Goal: Check status: Check status

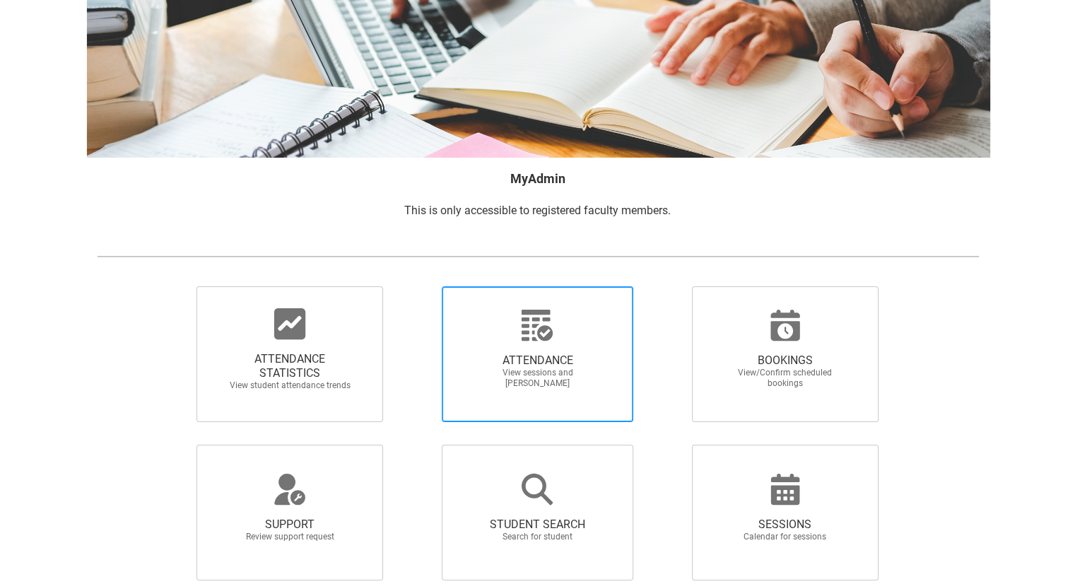
scroll to position [107, 0]
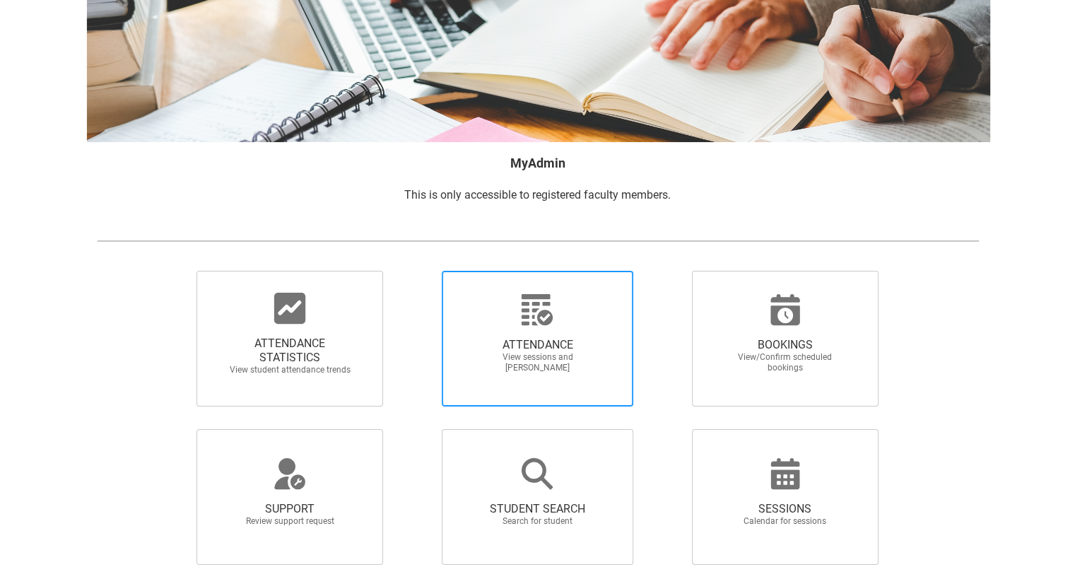
click at [550, 321] on icon at bounding box center [537, 309] width 31 height 31
click at [418, 271] on input "ATTENDANCE View sessions and [PERSON_NAME]" at bounding box center [417, 270] width 1 height 1
radio input "true"
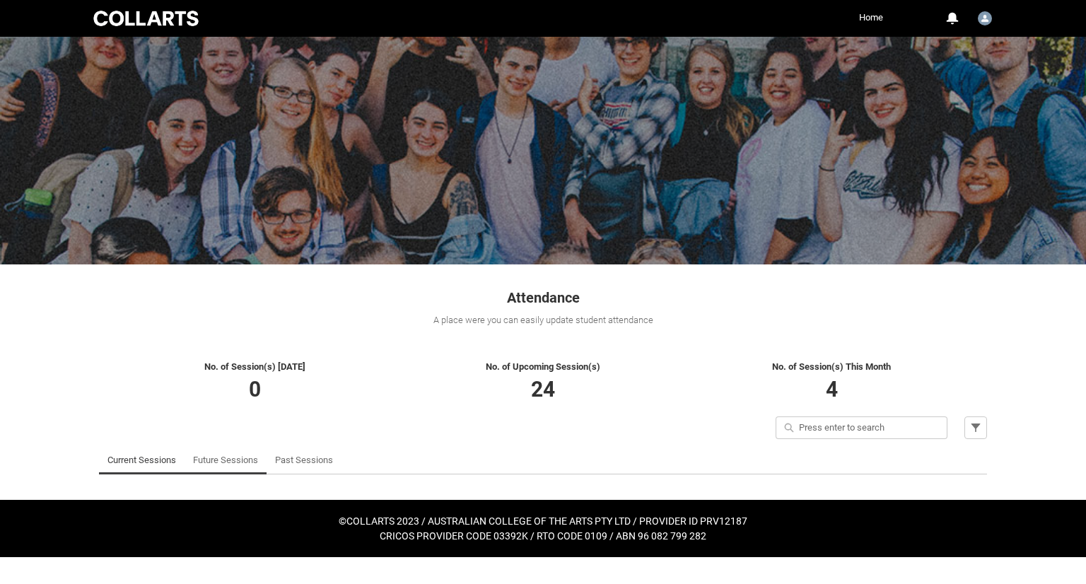
click at [218, 466] on link "Future Sessions" at bounding box center [225, 460] width 65 height 28
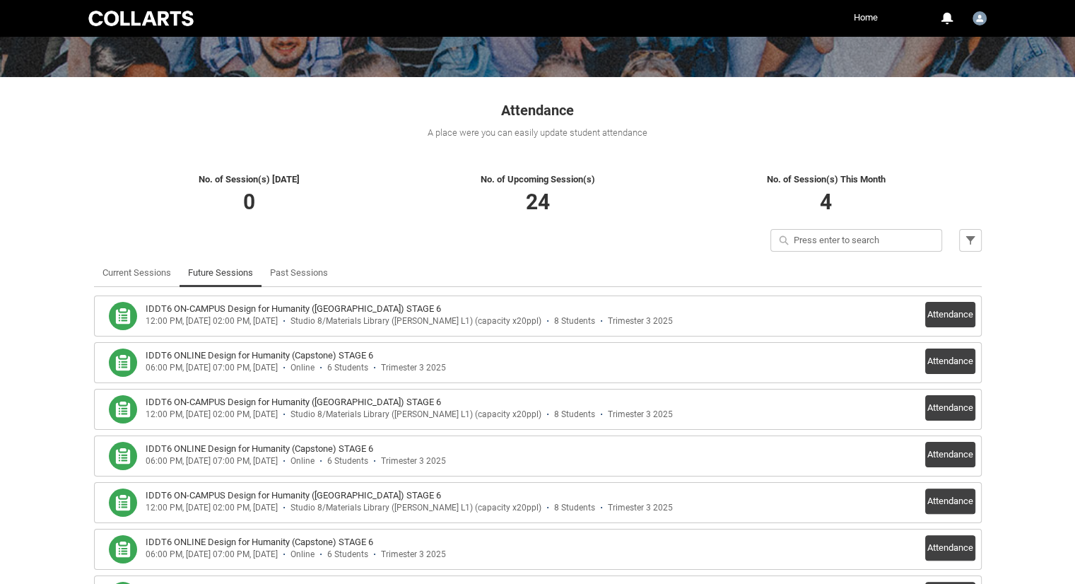
scroll to position [212, 0]
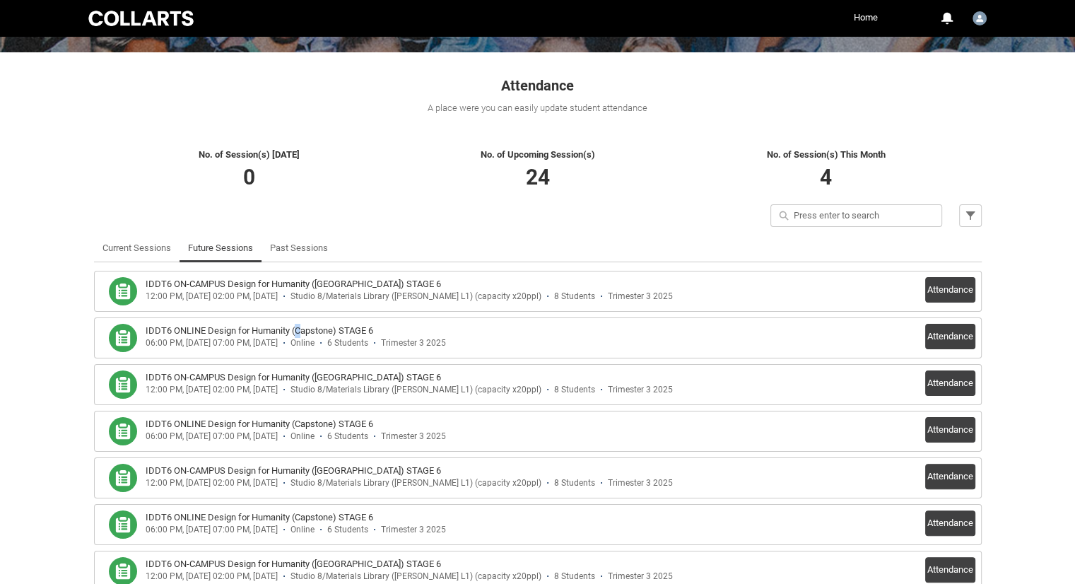
drag, startPoint x: 951, startPoint y: 337, endPoint x: 299, endPoint y: 334, distance: 651.7
click at [299, 334] on h3 "IDDT6 ONLINE Design for Humanity (Capstone) STAGE 6" at bounding box center [260, 331] width 228 height 14
click at [360, 332] on h3 "IDDT6 ONLINE Design for Humanity (Capstone) STAGE 6" at bounding box center [260, 331] width 228 height 14
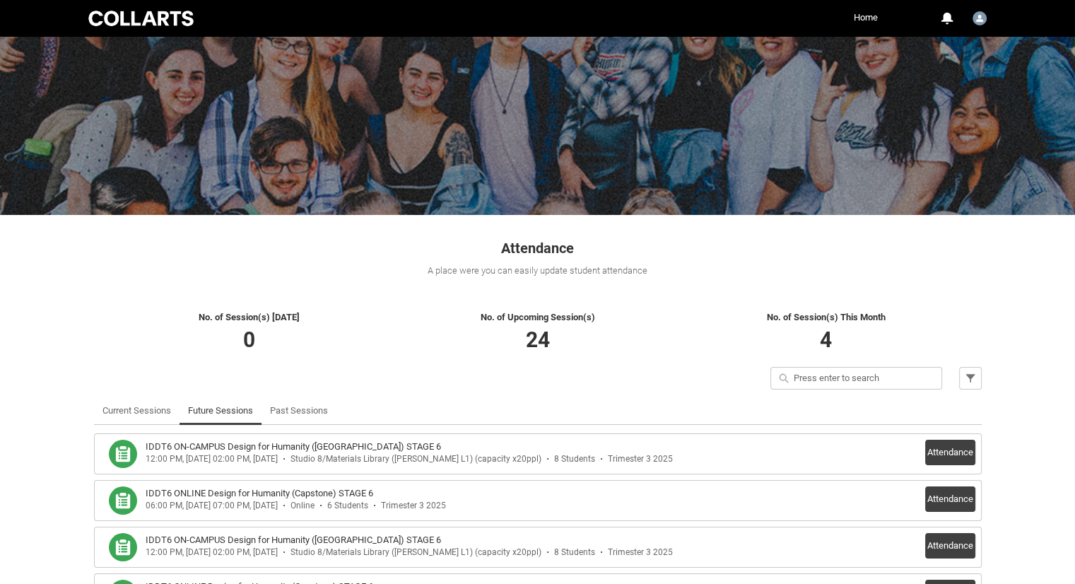
scroll to position [71, 0]
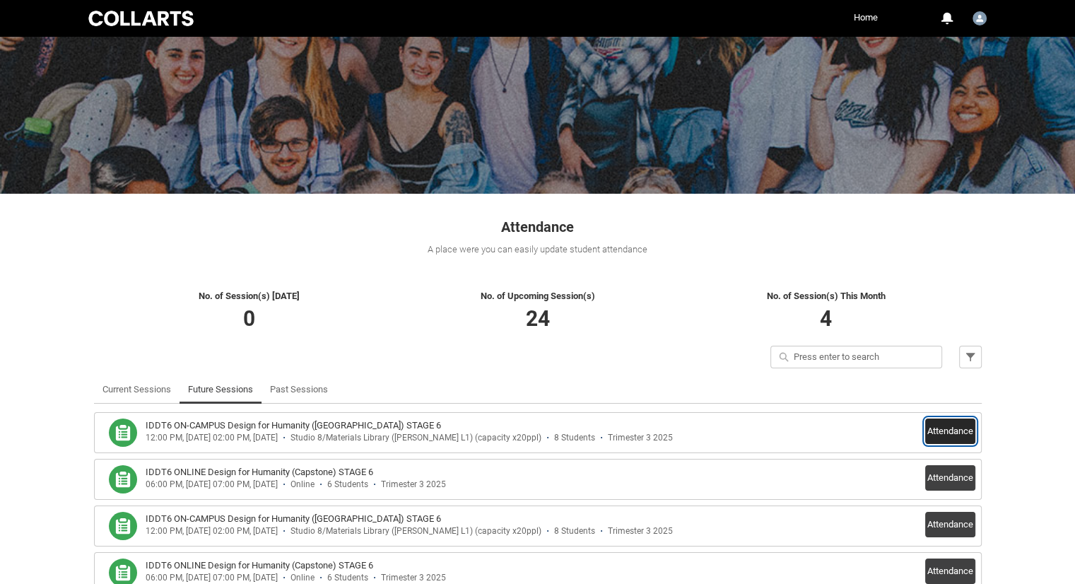
click at [941, 427] on button "Attendance" at bounding box center [950, 430] width 50 height 25
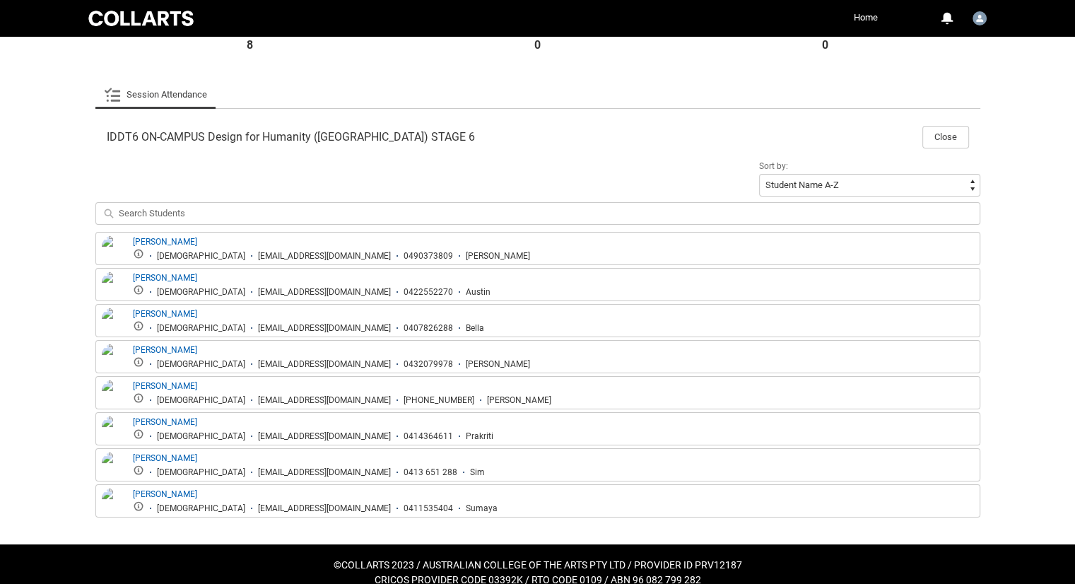
scroll to position [397, 0]
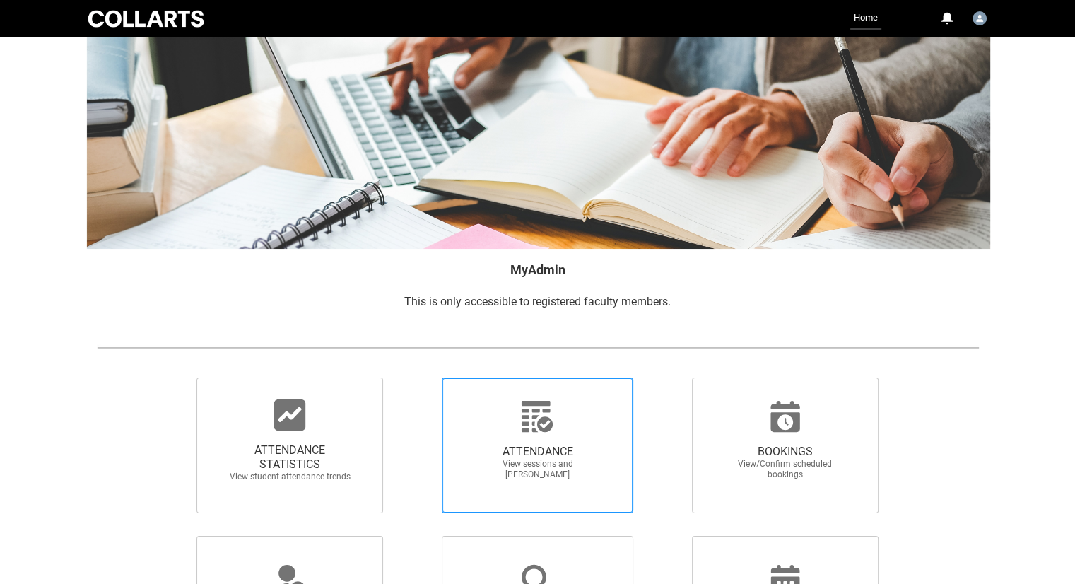
click at [529, 442] on span "ATTENDANCE View sessions and [PERSON_NAME]" at bounding box center [537, 462] width 136 height 58
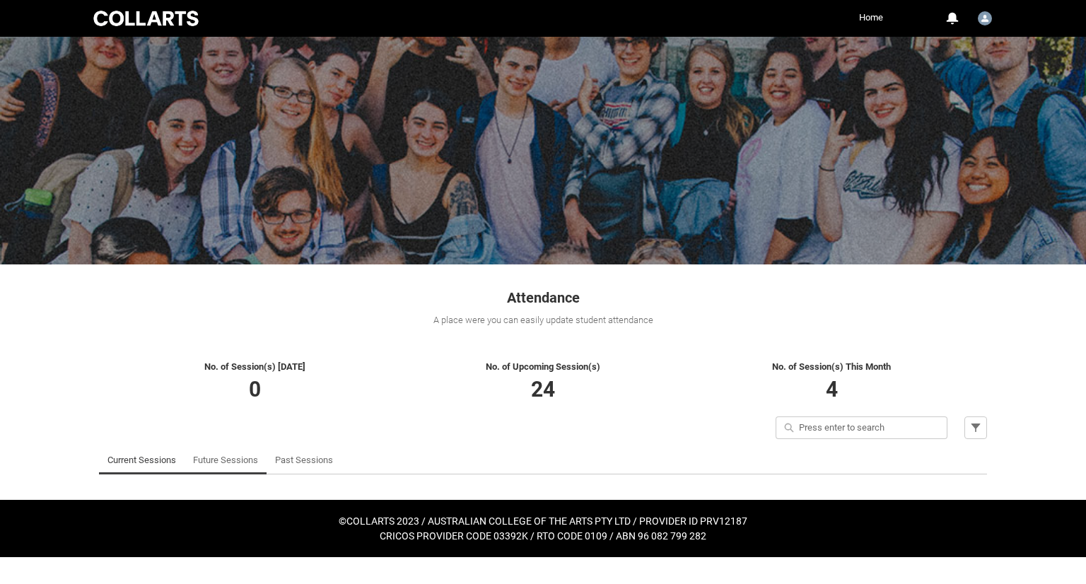
click at [233, 459] on link "Future Sessions" at bounding box center [225, 460] width 65 height 28
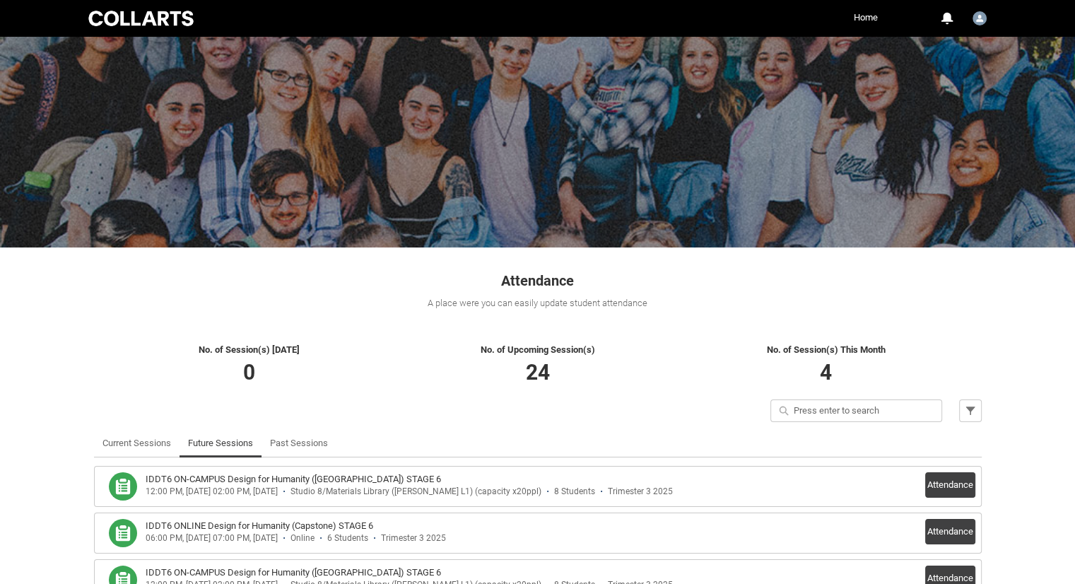
scroll to position [71, 0]
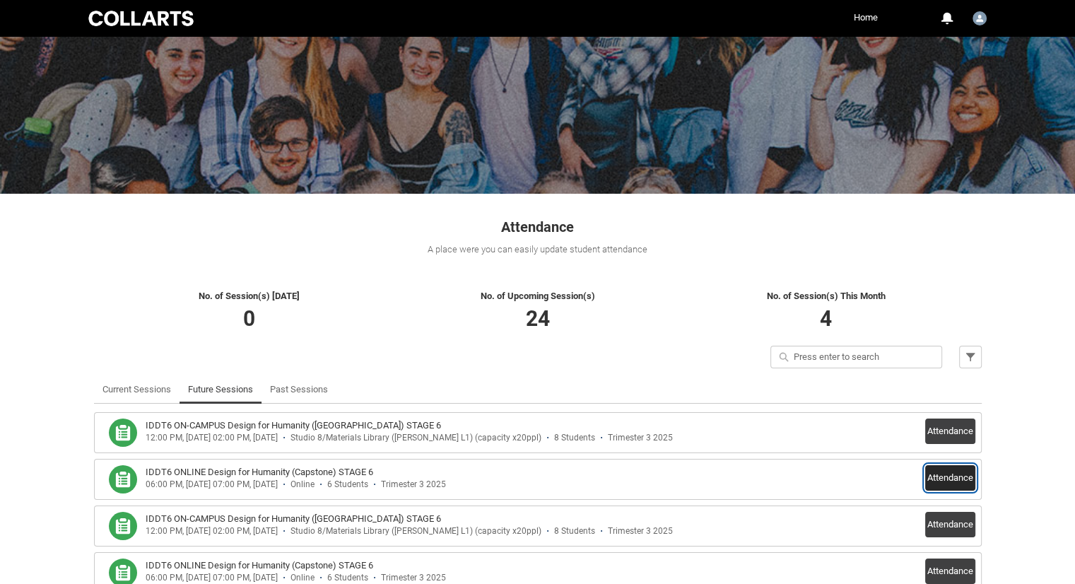
click at [973, 481] on button "Attendance" at bounding box center [950, 477] width 50 height 25
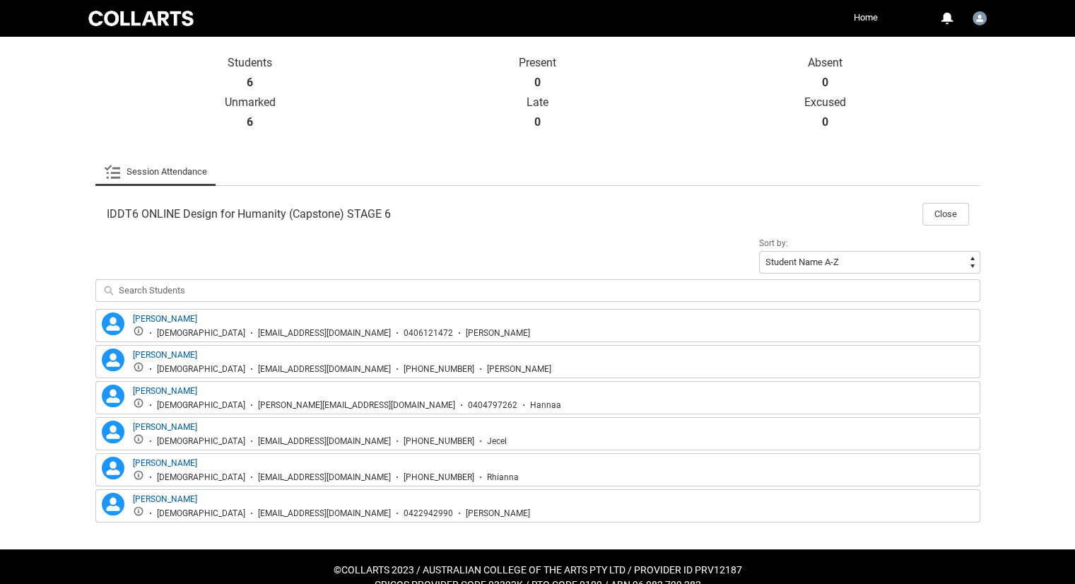
scroll to position [325, 0]
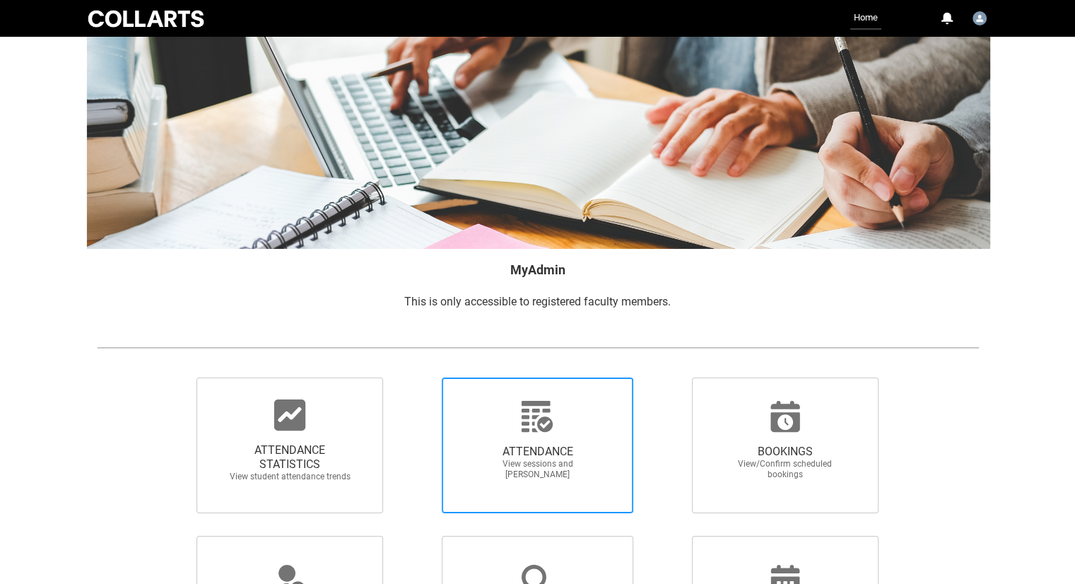
click at [560, 424] on div at bounding box center [537, 416] width 136 height 34
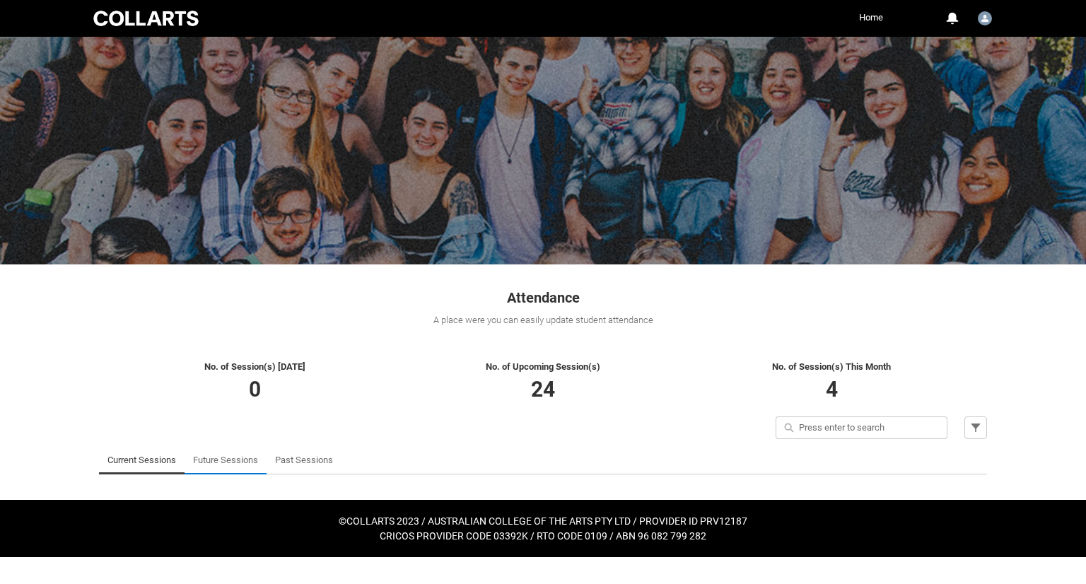
click at [233, 462] on link "Future Sessions" at bounding box center [225, 460] width 65 height 28
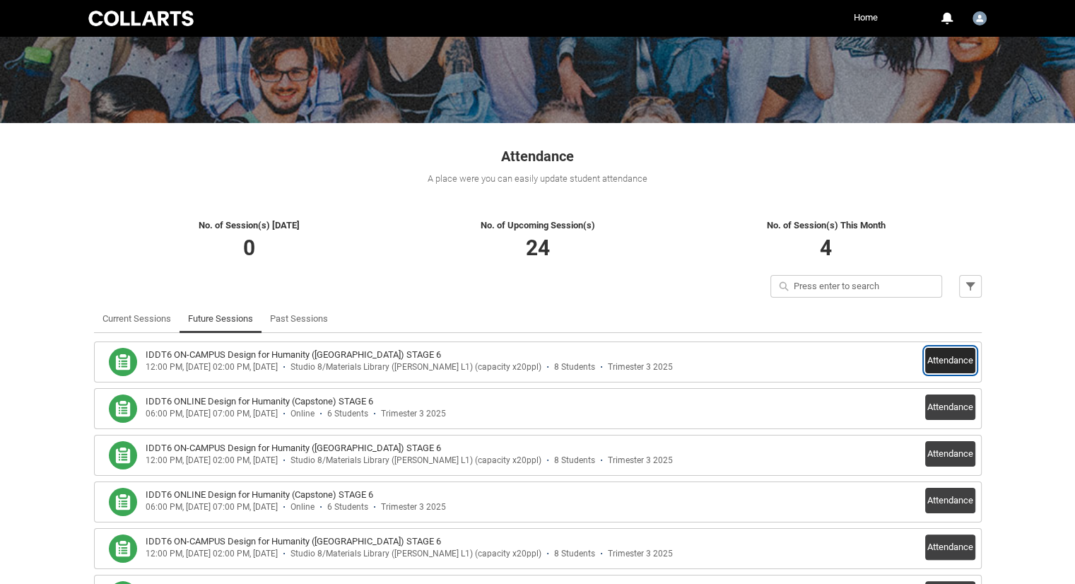
click at [953, 360] on button "Attendance" at bounding box center [950, 360] width 50 height 25
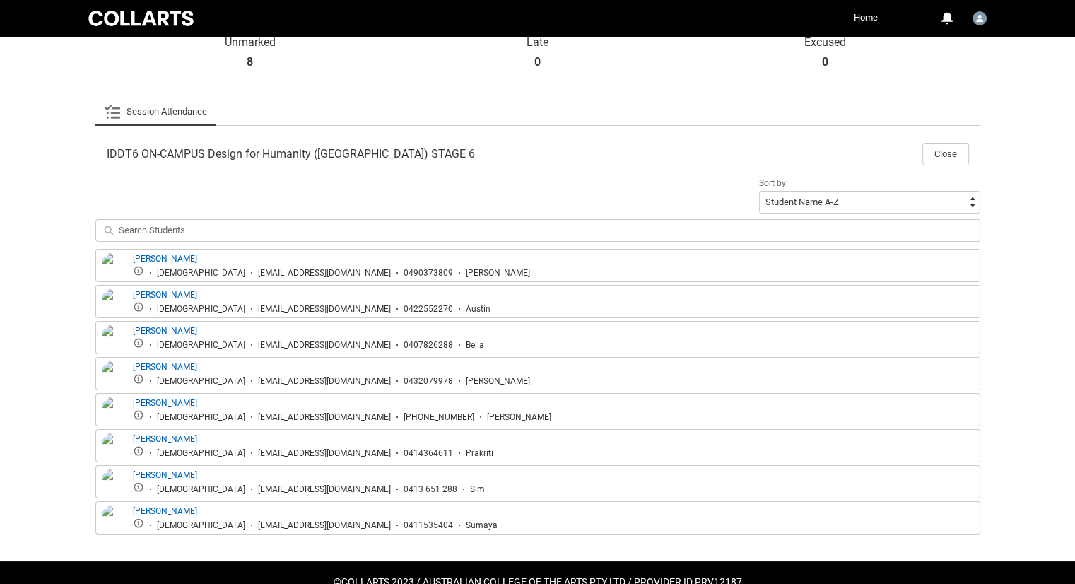
scroll to position [397, 0]
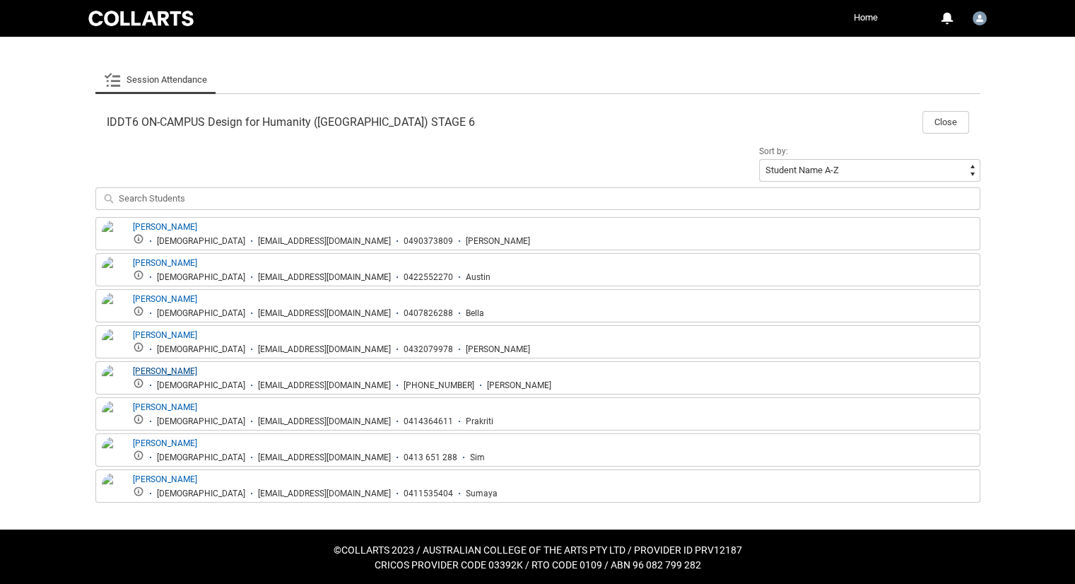
click at [180, 372] on link "[PERSON_NAME]" at bounding box center [165, 371] width 64 height 10
click at [180, 371] on link "[PERSON_NAME]" at bounding box center [165, 371] width 64 height 10
click at [51, 383] on div "Skip to Main Content Collarts Education Community Home More 0 Notifications Pro…" at bounding box center [537, 95] width 1075 height 984
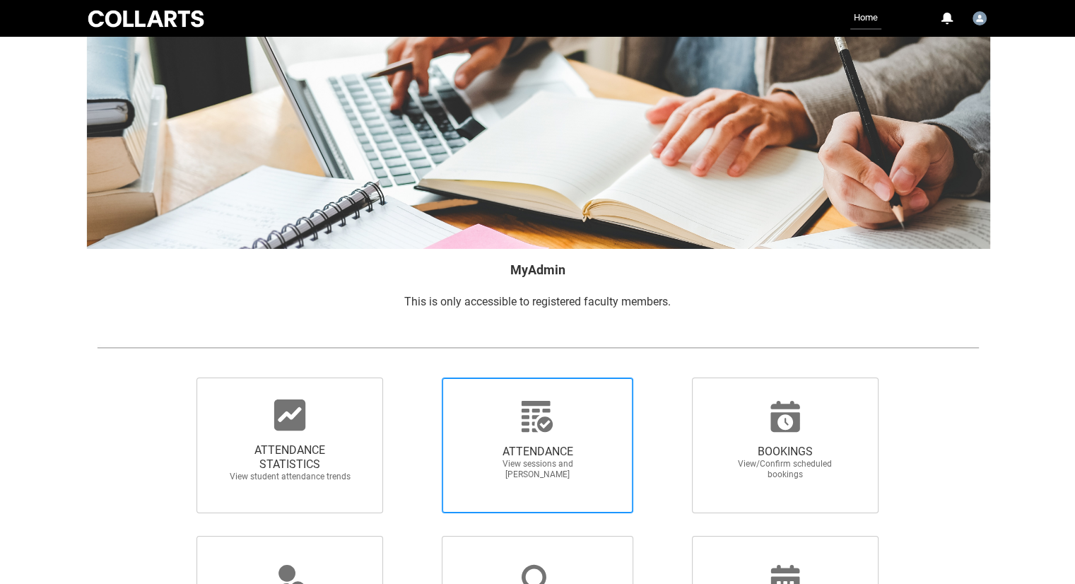
click at [579, 500] on span "ATTENDANCE View sessions and [PERSON_NAME]" at bounding box center [538, 445] width 192 height 136
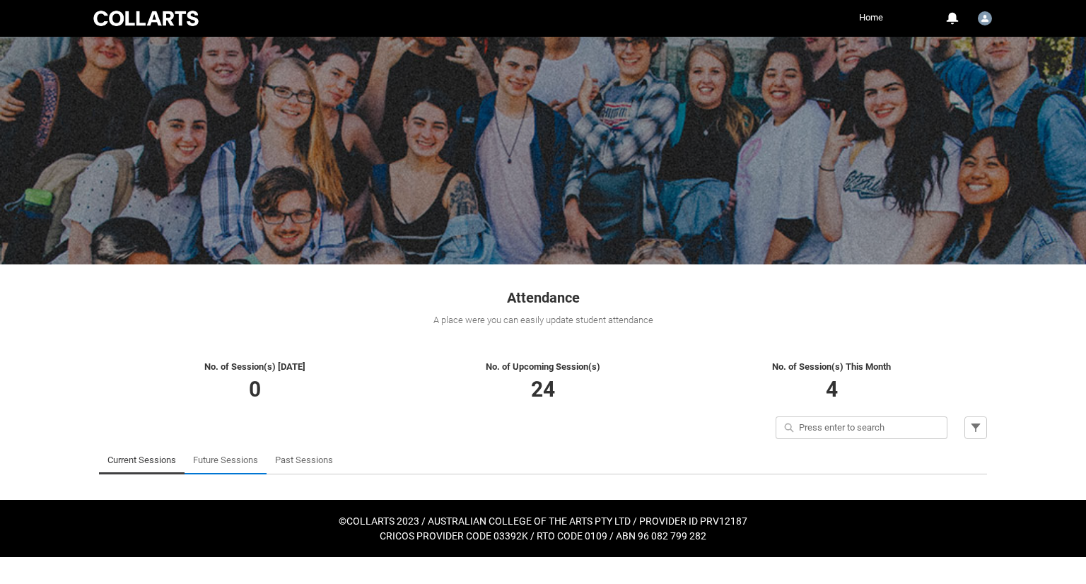
click at [211, 459] on link "Future Sessions" at bounding box center [225, 460] width 65 height 28
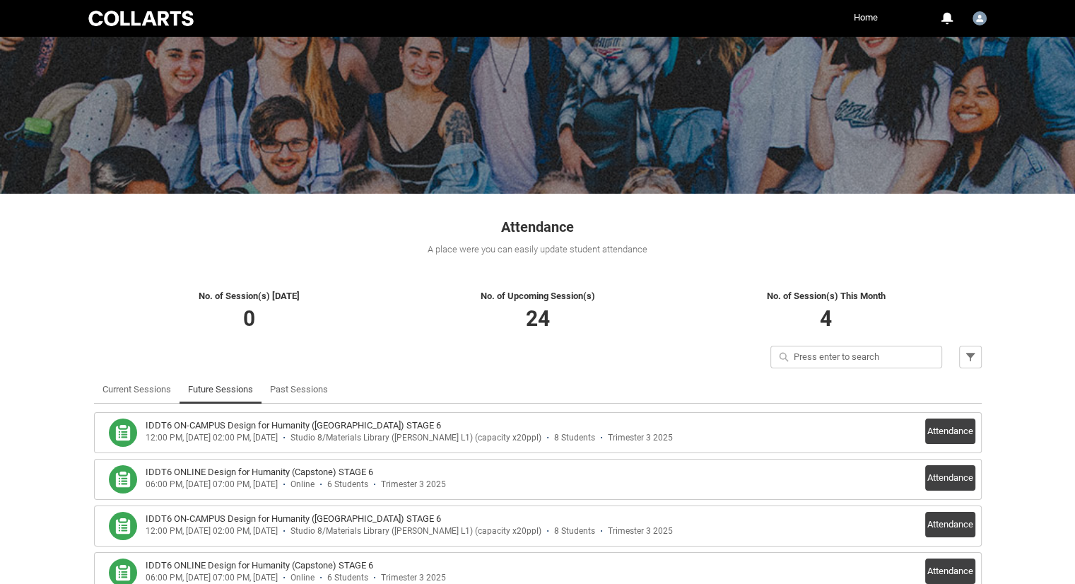
scroll to position [212, 0]
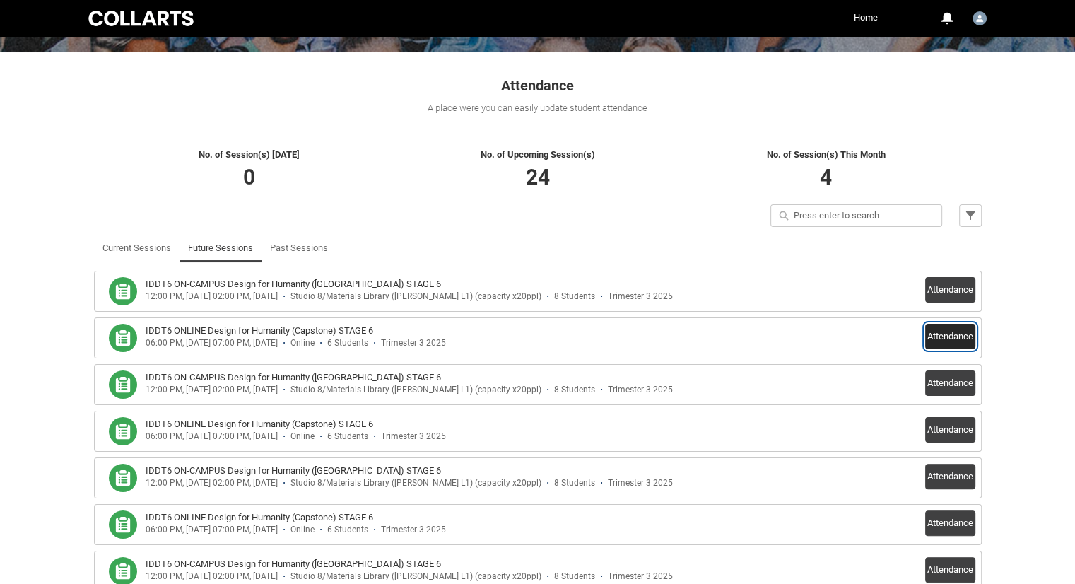
click at [944, 343] on button "Attendance" at bounding box center [950, 336] width 50 height 25
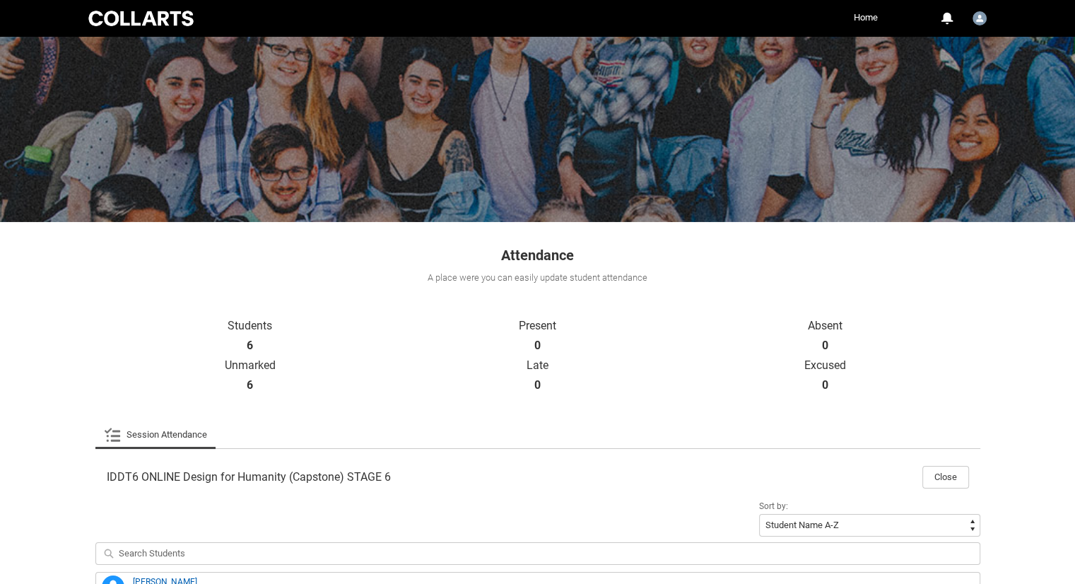
scroll to position [0, 0]
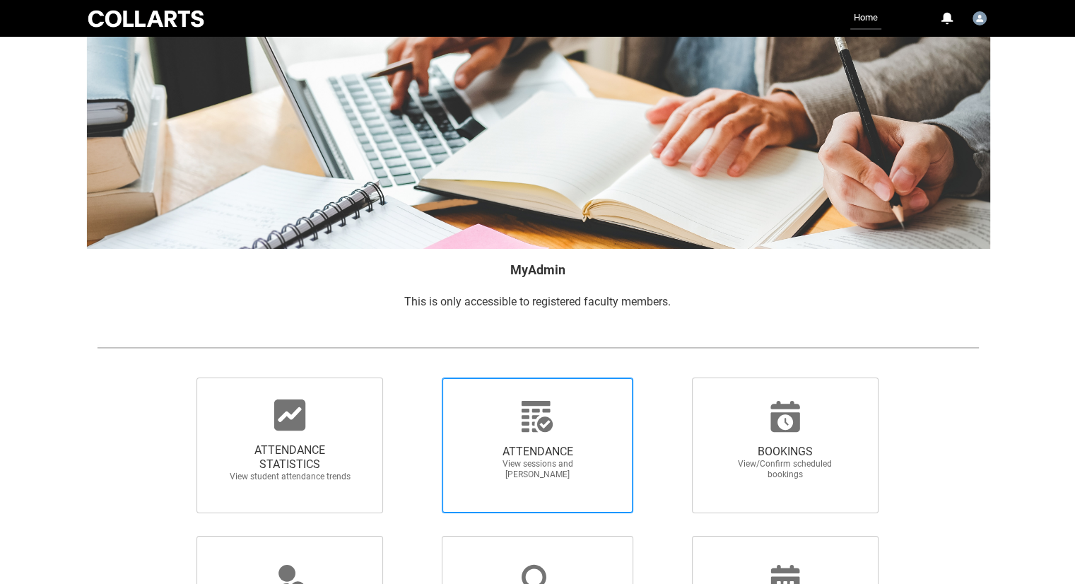
scroll to position [71, 0]
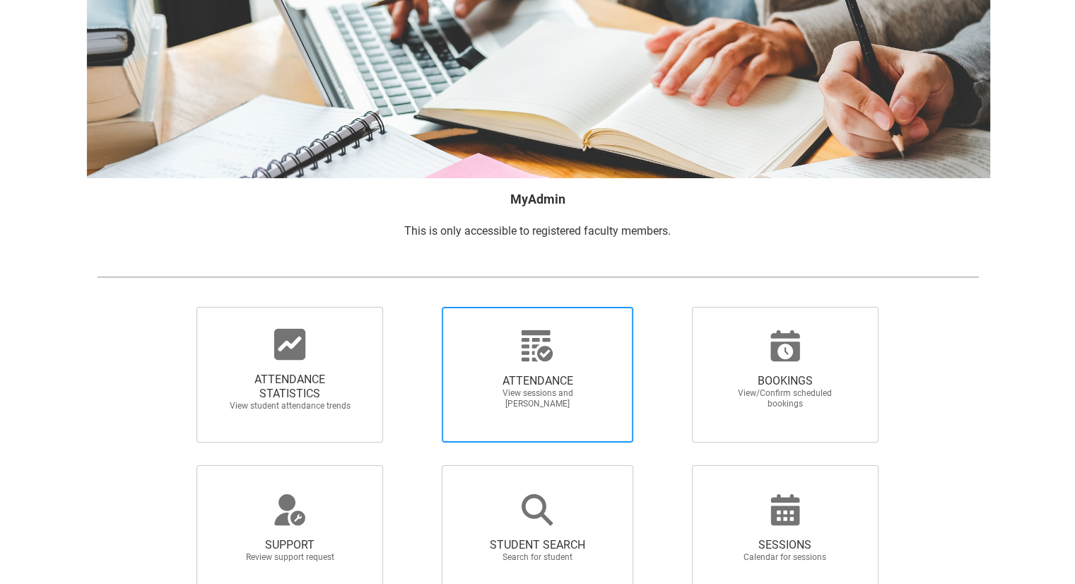
click at [512, 331] on div at bounding box center [537, 346] width 136 height 34
click at [418, 307] on input "ATTENDANCE View sessions and [PERSON_NAME]" at bounding box center [417, 306] width 1 height 1
radio input "true"
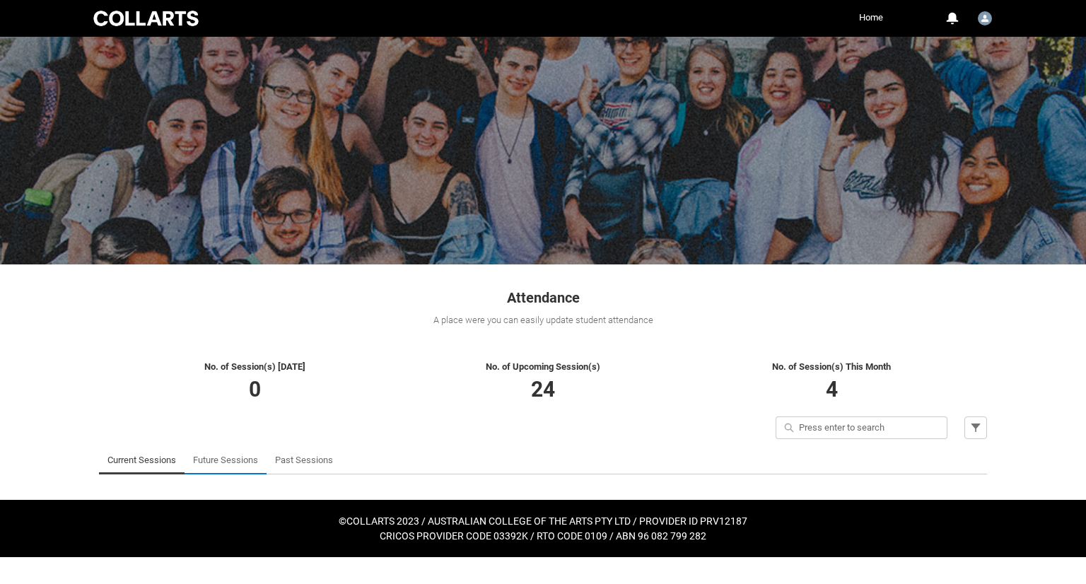
click at [223, 459] on link "Future Sessions" at bounding box center [225, 460] width 65 height 28
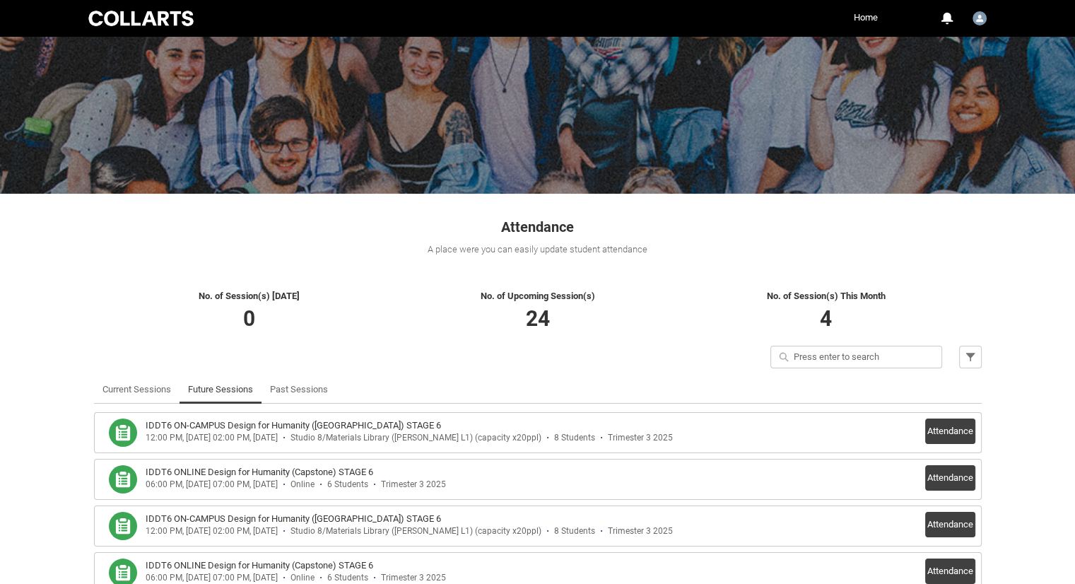
scroll to position [141, 0]
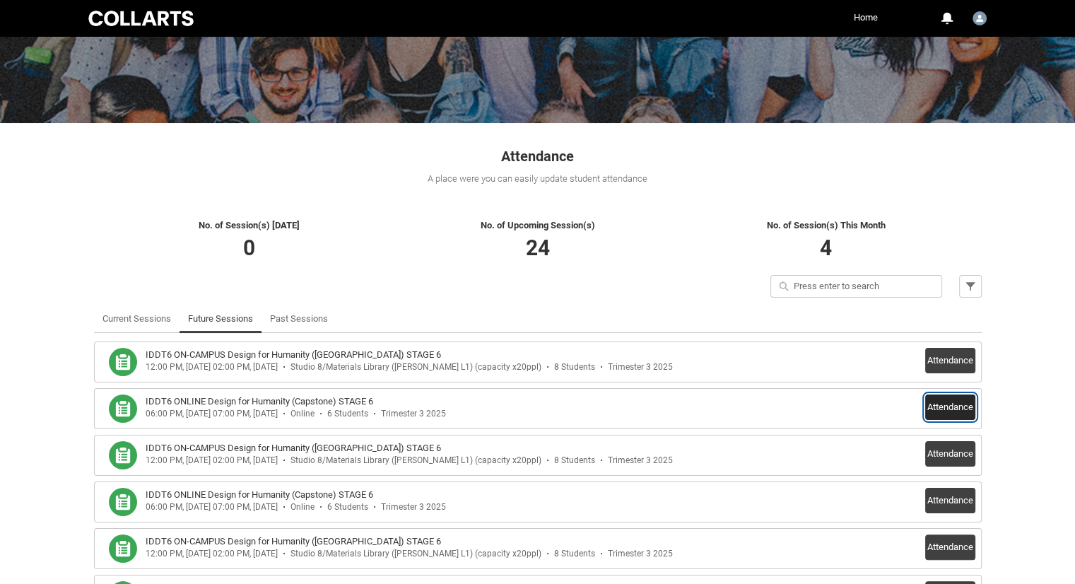
click at [944, 409] on button "Attendance" at bounding box center [950, 406] width 50 height 25
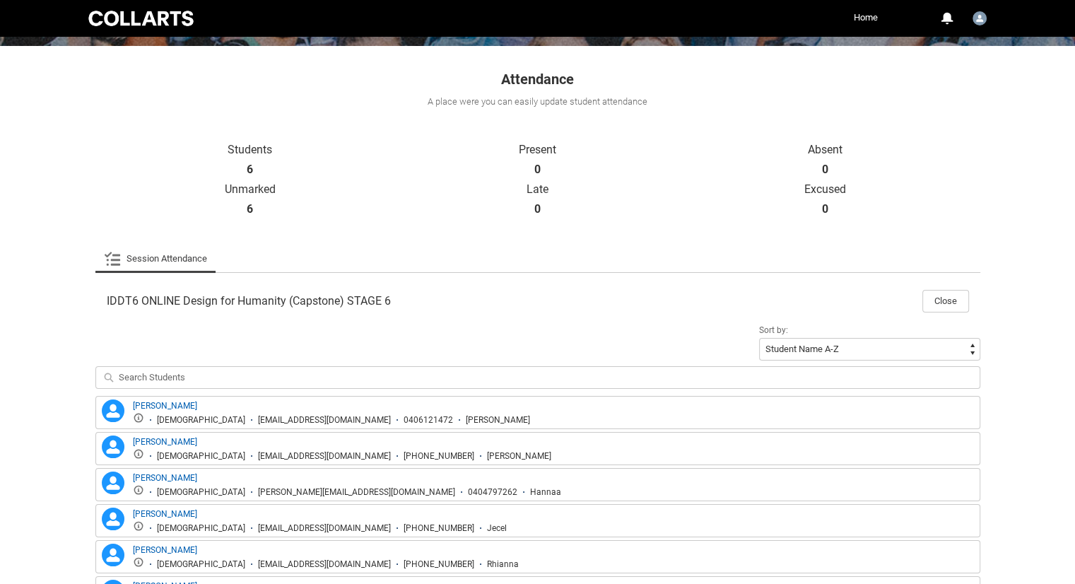
scroll to position [227, 0]
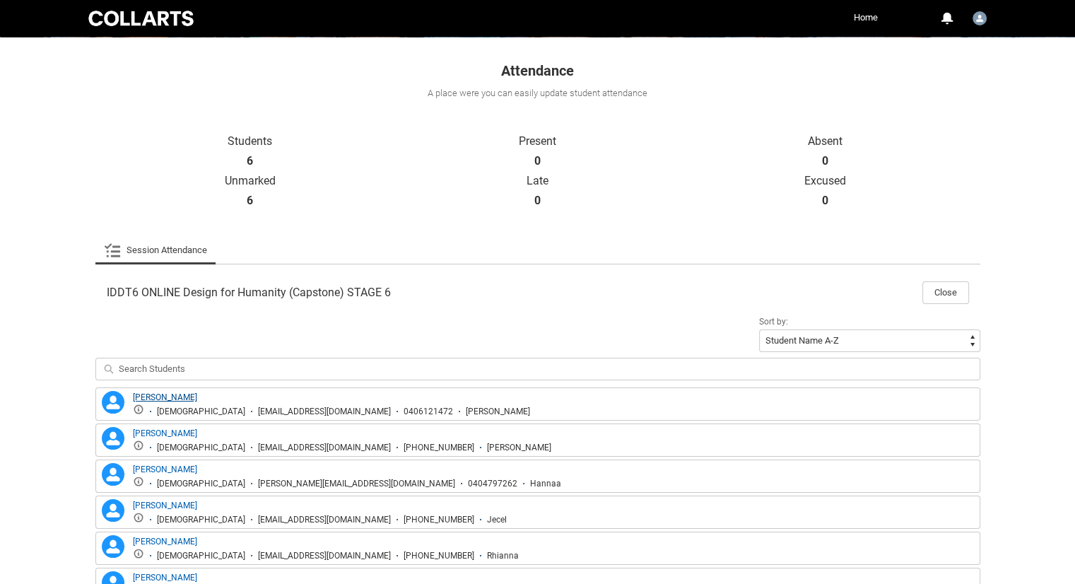
click at [165, 392] on link "[PERSON_NAME]" at bounding box center [165, 397] width 64 height 10
drag, startPoint x: 339, startPoint y: 409, endPoint x: 196, endPoint y: 410, distance: 143.5
click at [258, 410] on div "[EMAIL_ADDRESS][DOMAIN_NAME]" at bounding box center [324, 411] width 133 height 11
copy div "[EMAIL_ADDRESS][DOMAIN_NAME]"
